Goal: Find specific page/section: Find specific page/section

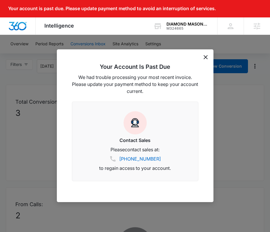
click at [206, 57] on icon "dismiss this dialog" at bounding box center [205, 57] width 4 height 4
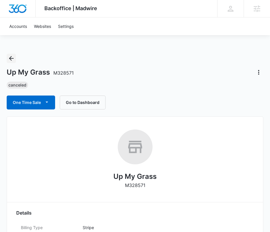
click at [14, 57] on icon "Back" at bounding box center [11, 58] width 7 height 7
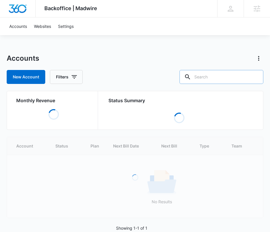
click at [222, 82] on input "text" at bounding box center [221, 77] width 84 height 14
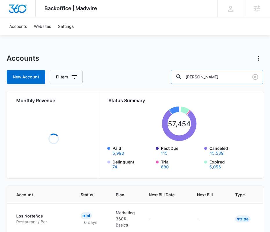
type input "finnegan"
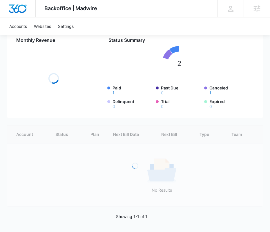
scroll to position [62, 0]
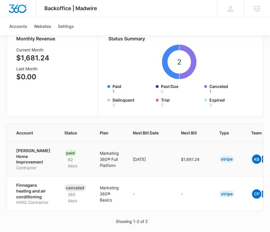
click at [21, 148] on p "Finnegan Home Improvement" at bounding box center [33, 156] width 34 height 17
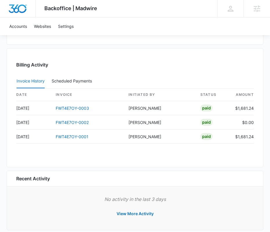
scroll to position [1029, 0]
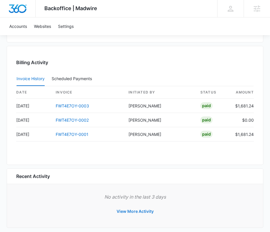
click at [141, 212] on button "View More Activity" at bounding box center [135, 211] width 49 height 14
